Goal: Information Seeking & Learning: Find specific fact

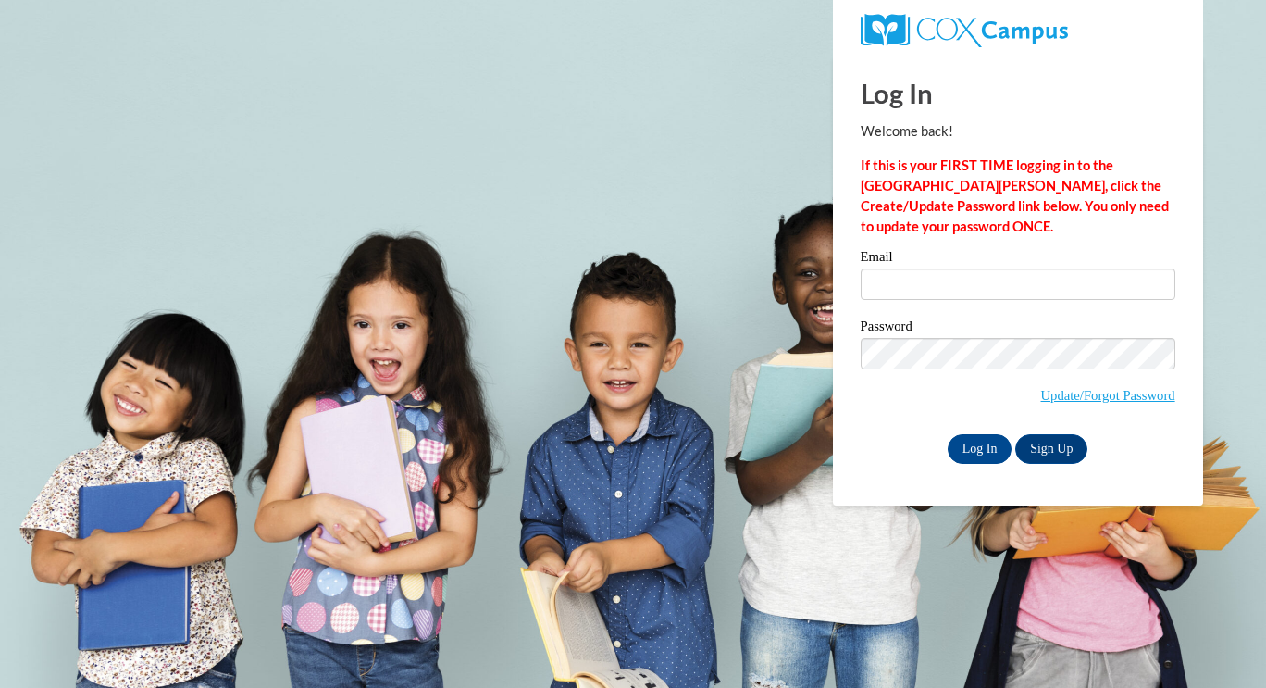
type input "Kizziewilliams32@gmail.com"
click at [982, 448] on input "Log In" at bounding box center [980, 449] width 65 height 30
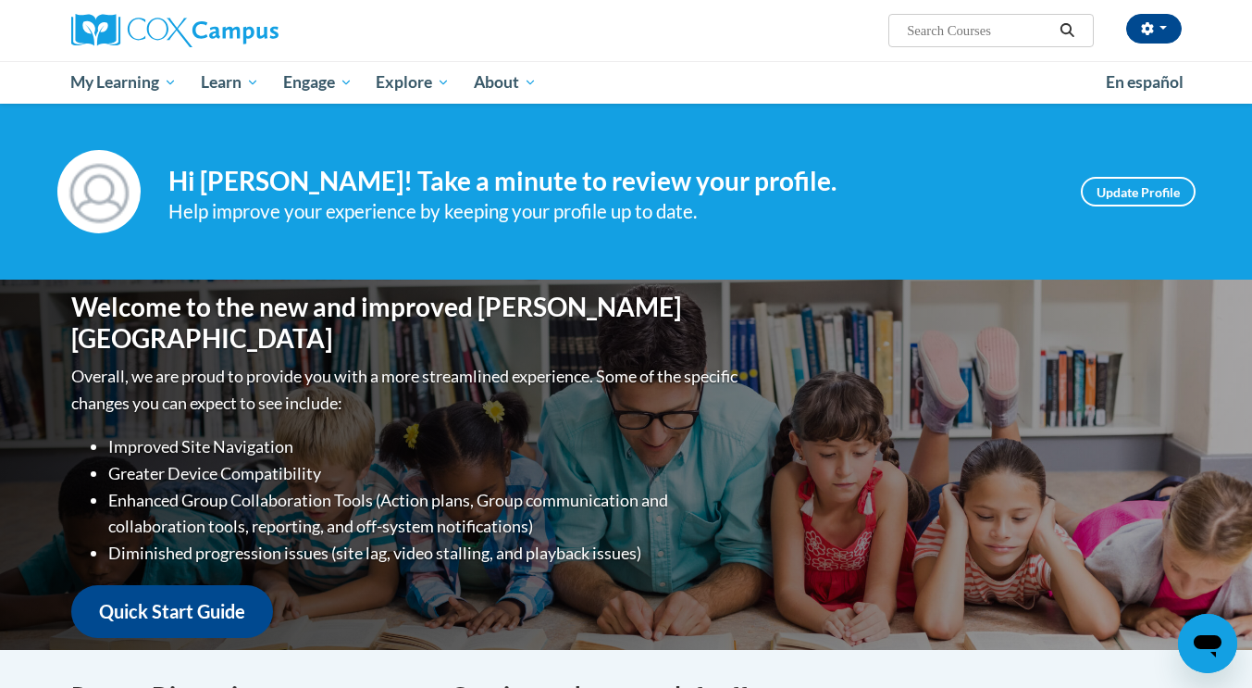
click at [974, 24] on input "Search..." at bounding box center [979, 30] width 148 height 22
type input "Owl Babies"
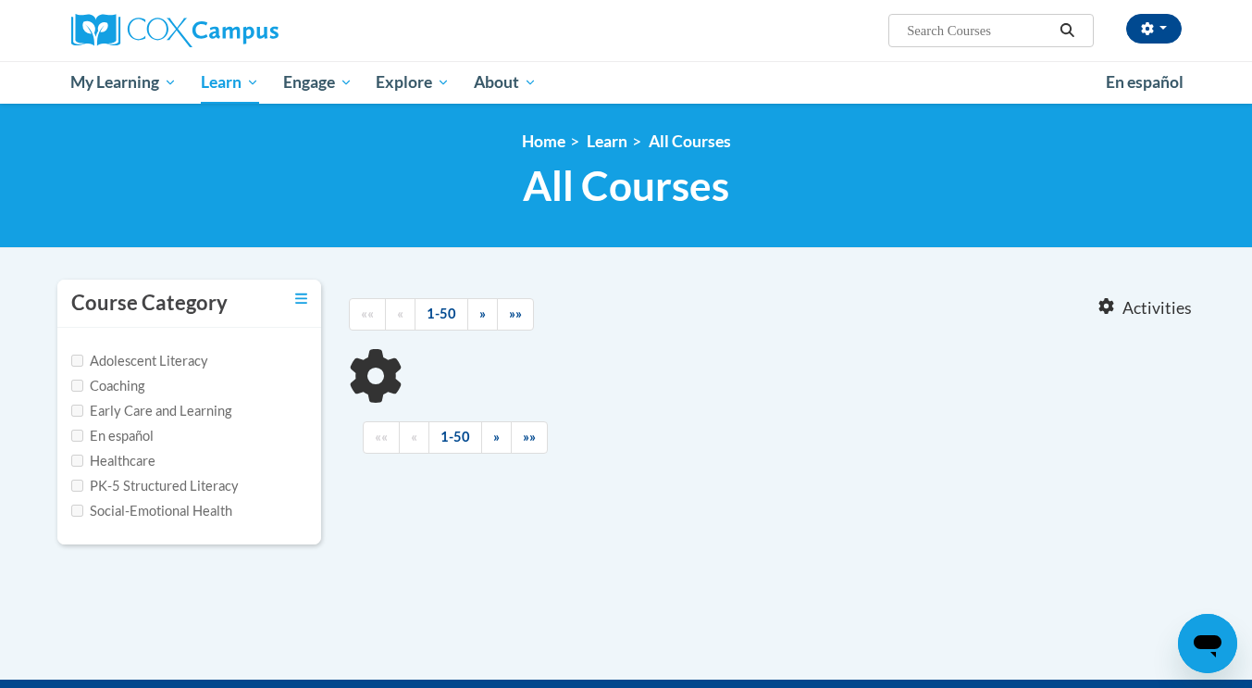
type input "Owl Babies"
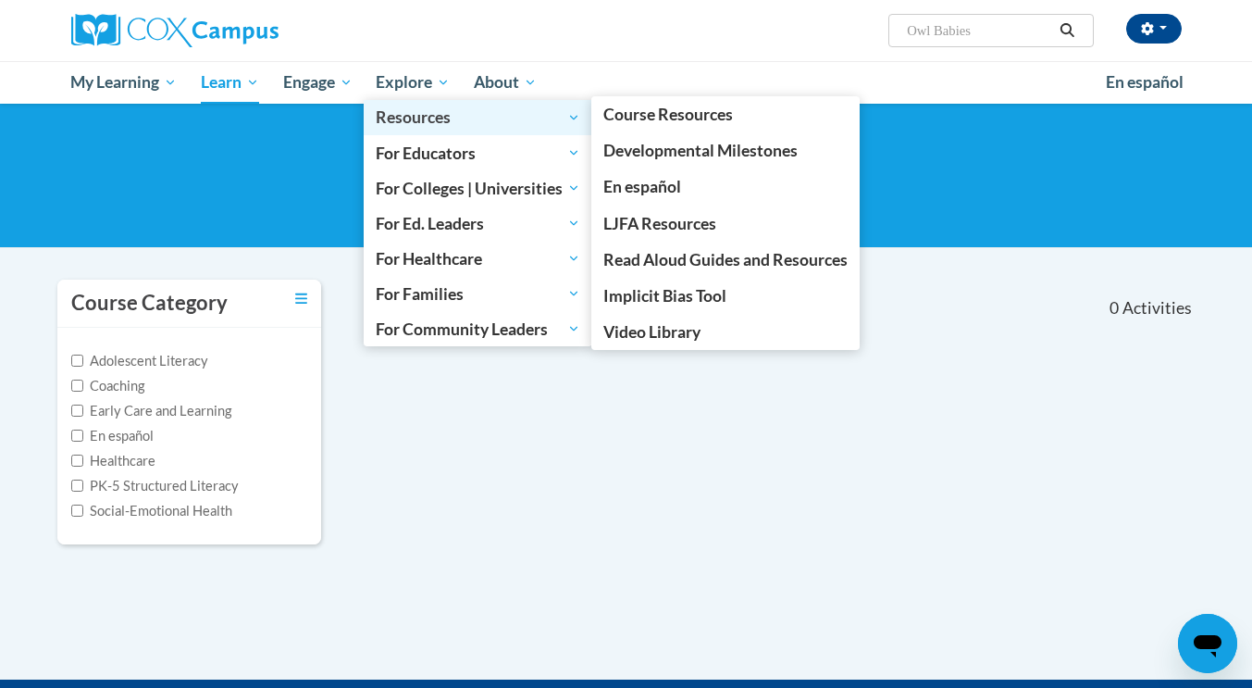
click at [433, 120] on span "Resources" at bounding box center [478, 117] width 205 height 22
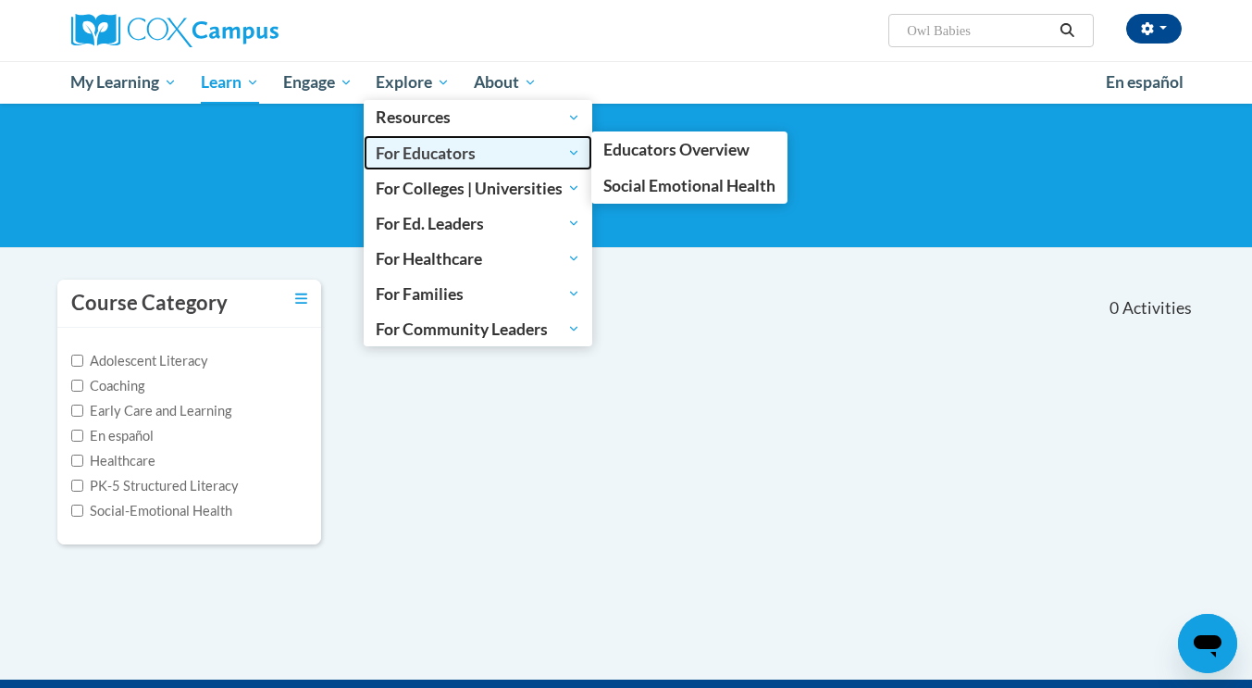
click at [445, 158] on span "For Educators" at bounding box center [478, 153] width 205 height 22
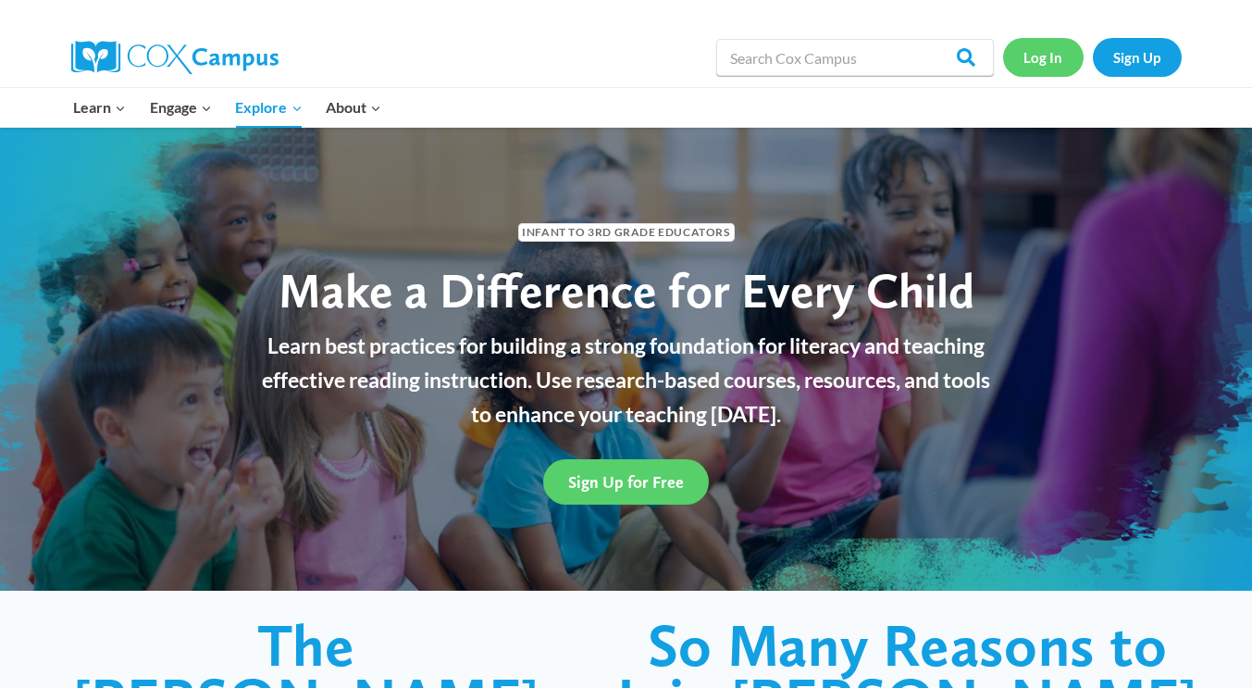
click at [1044, 61] on link "Log In" at bounding box center [1043, 57] width 81 height 38
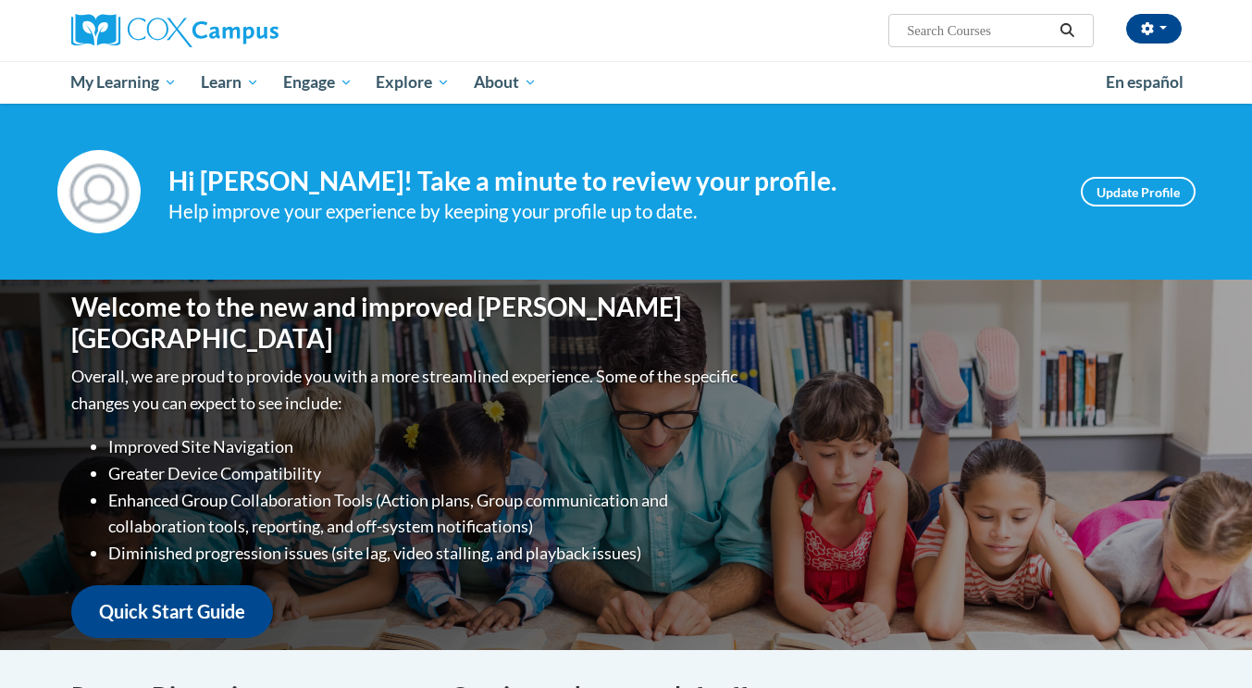
click at [943, 30] on input "Search..." at bounding box center [979, 30] width 148 height 22
type input "guides"
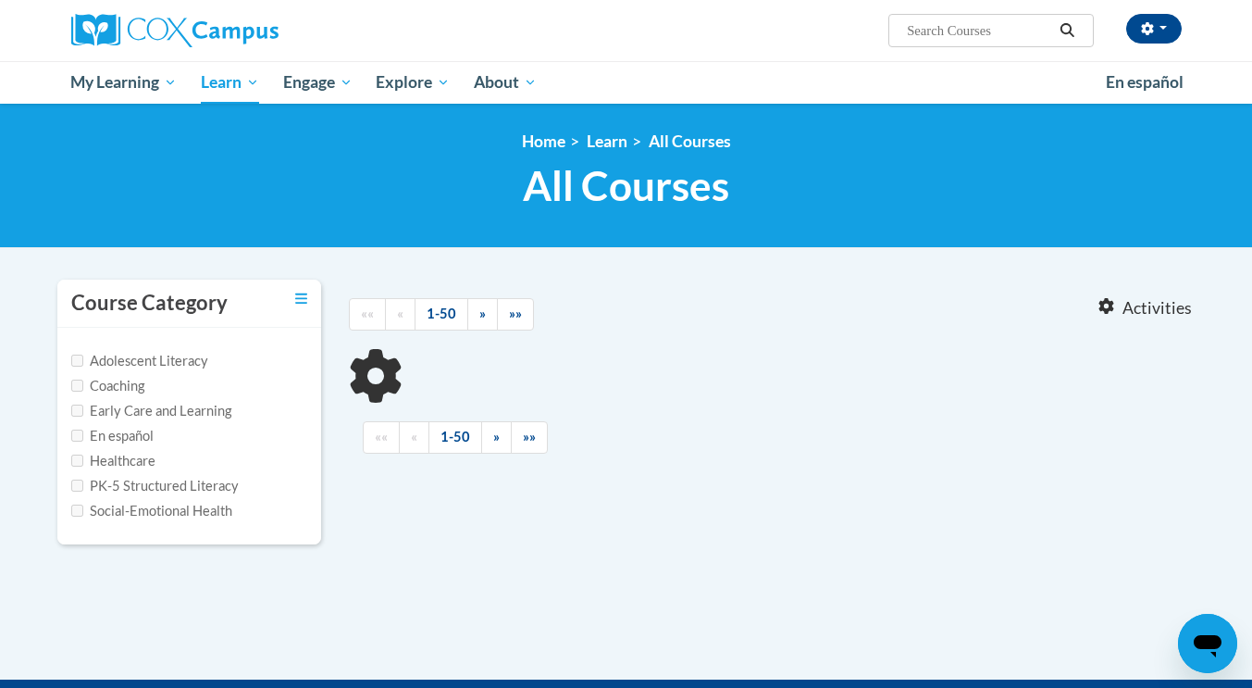
type input "guides"
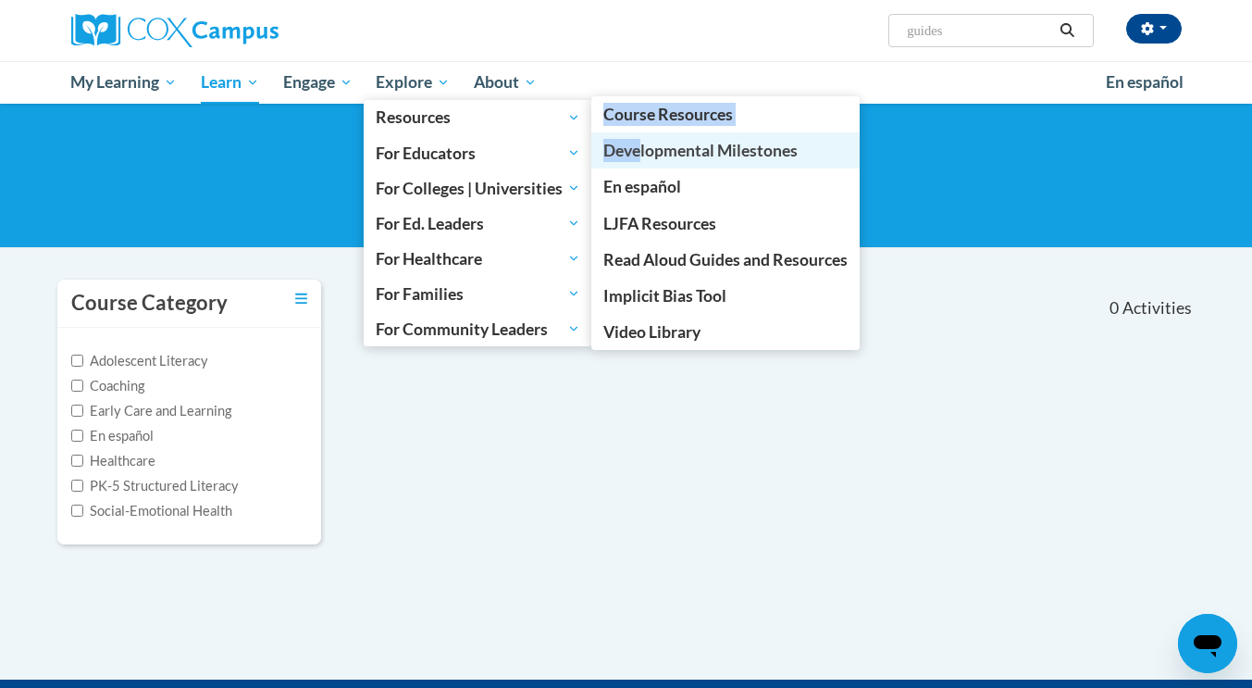
drag, startPoint x: 571, startPoint y: 122, endPoint x: 644, endPoint y: 138, distance: 74.8
click at [592, 135] on li "Resources Resources Course Resources Developmental Milestones En español LJFA R…" at bounding box center [478, 117] width 229 height 35
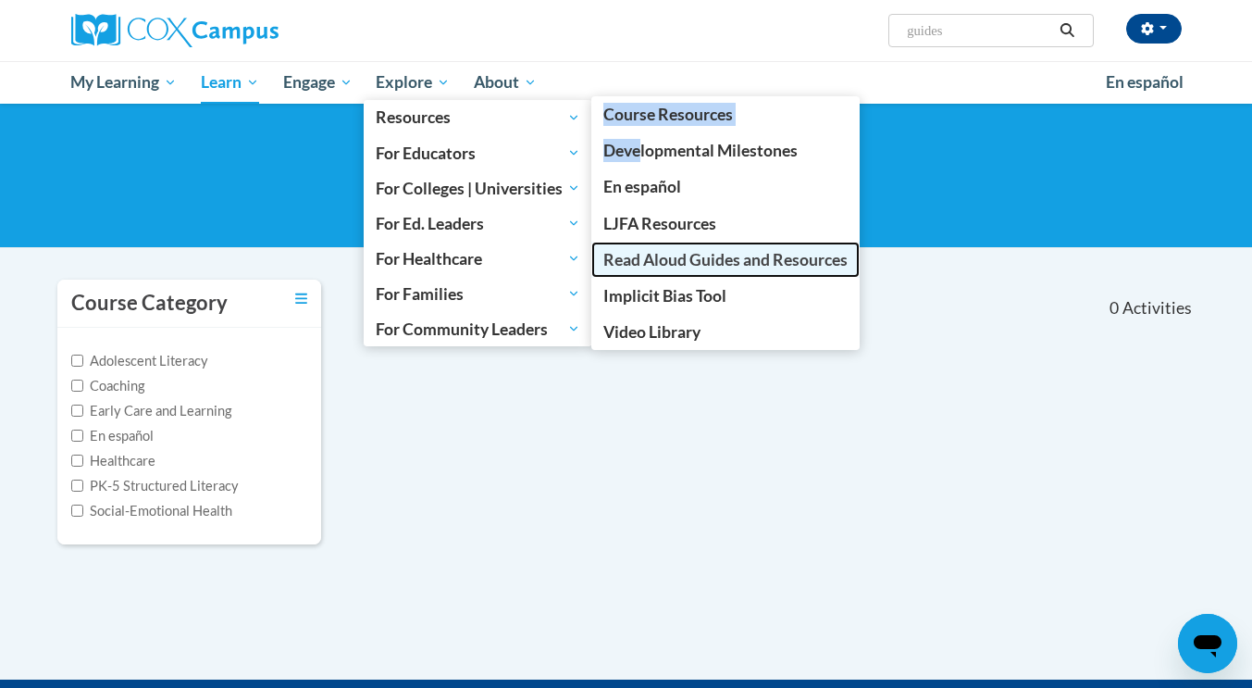
click at [638, 263] on span "Read Aloud Guides and Resources" at bounding box center [725, 259] width 244 height 19
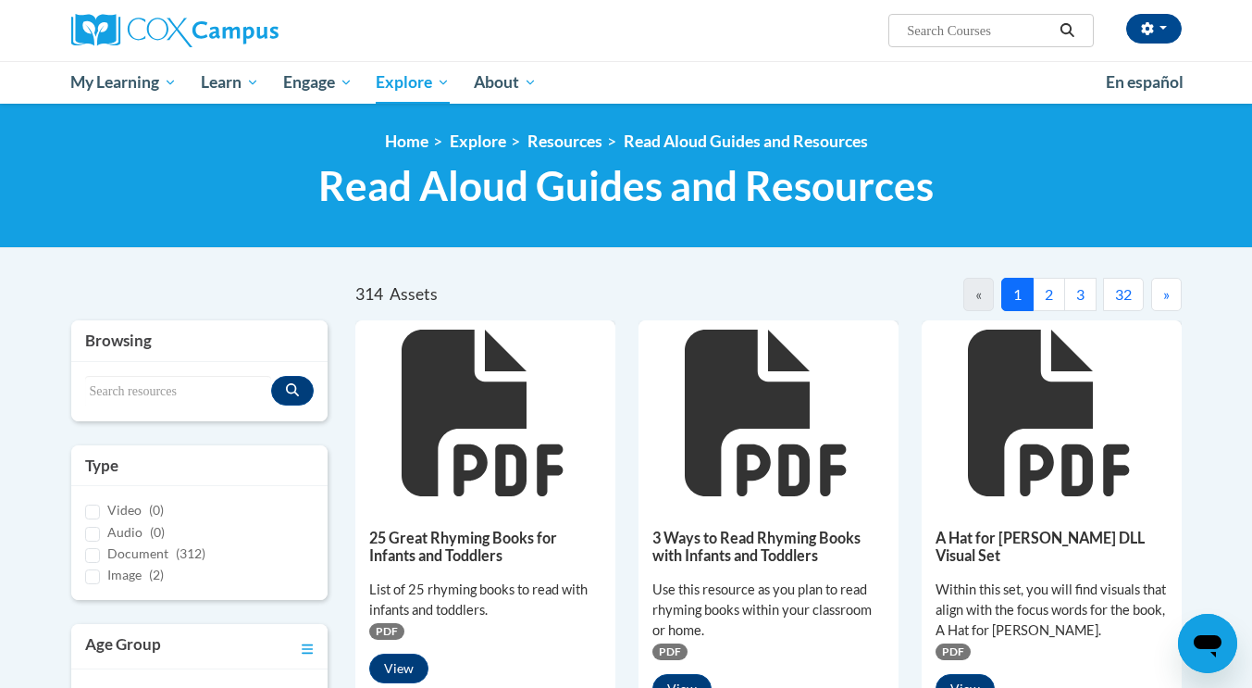
click at [130, 374] on div "Search resources" at bounding box center [199, 391] width 257 height 59
click at [119, 388] on input "Search resources" at bounding box center [178, 391] width 187 height 31
type input "owl babies"
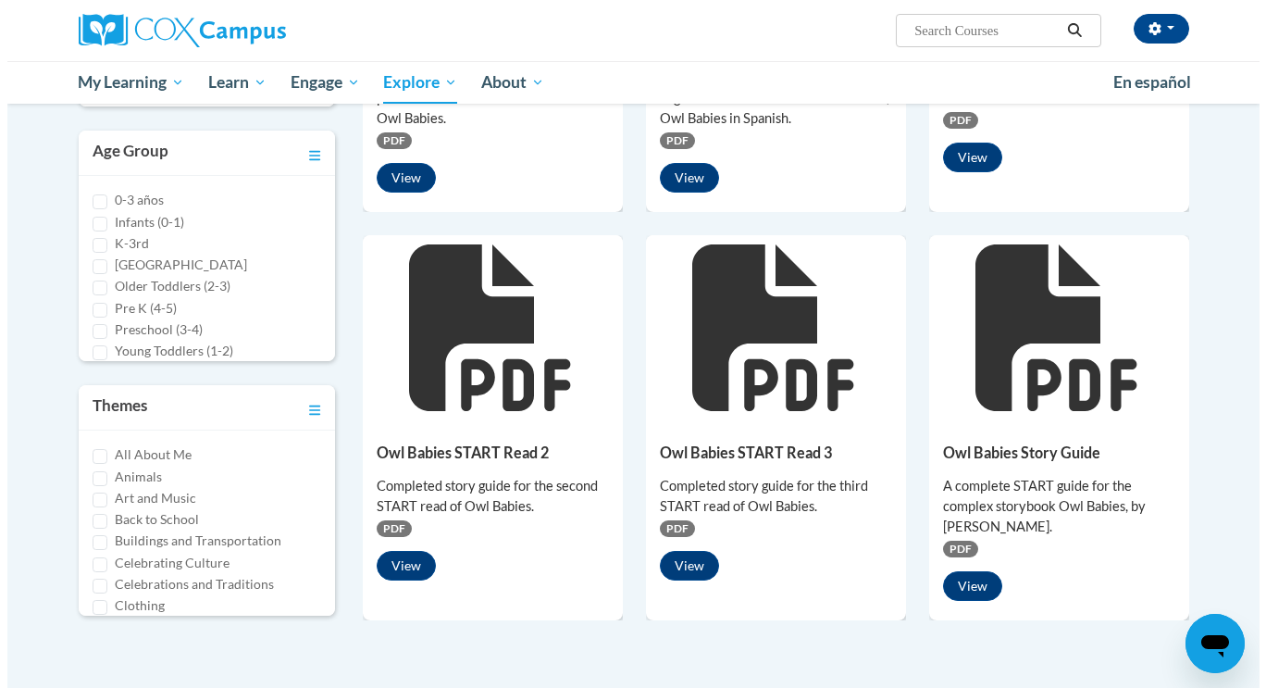
scroll to position [481, 0]
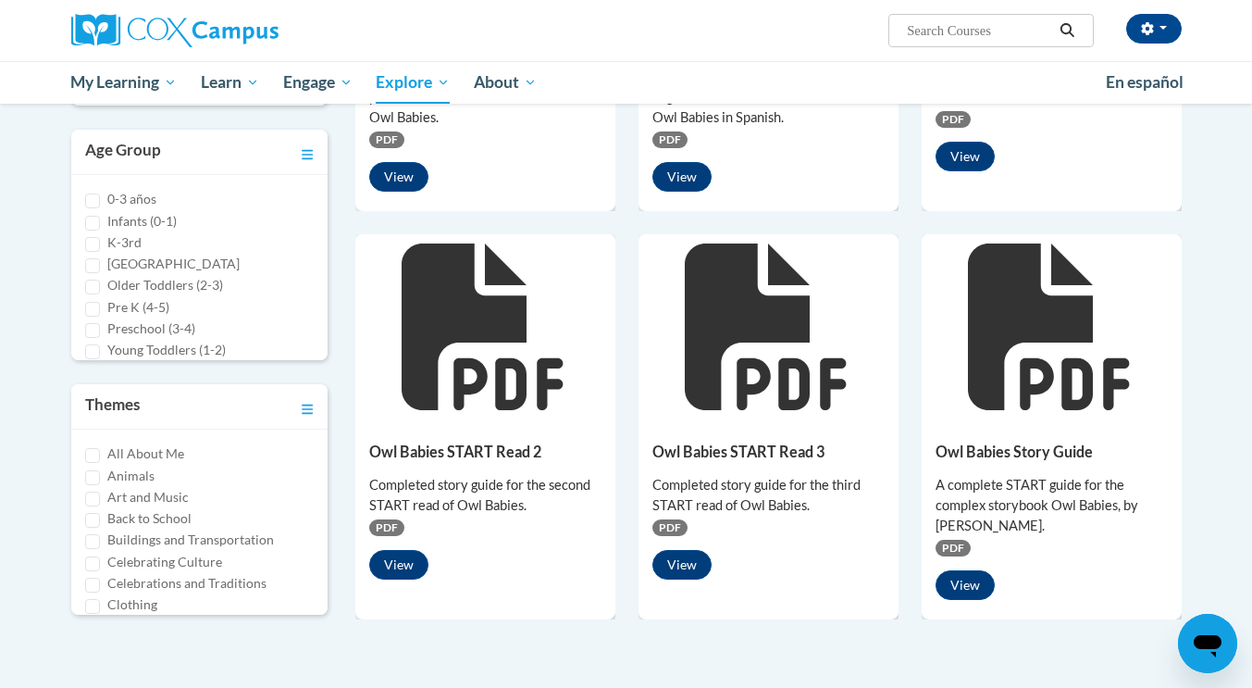
click at [1047, 359] on icon at bounding box center [1051, 326] width 167 height 167
click at [962, 588] on button "View" at bounding box center [965, 585] width 59 height 30
